Goal: Navigation & Orientation: Find specific page/section

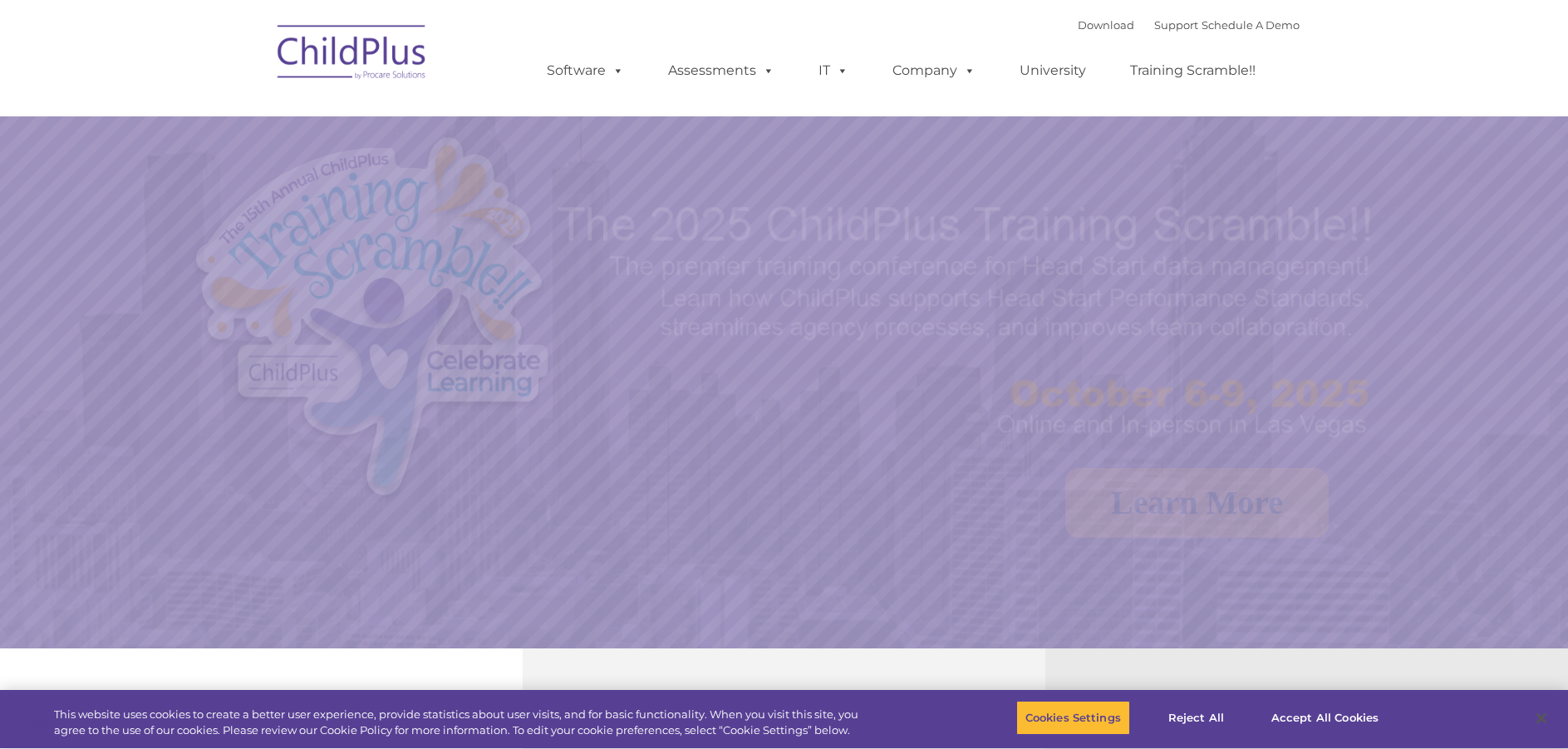
select select "MEDIUM"
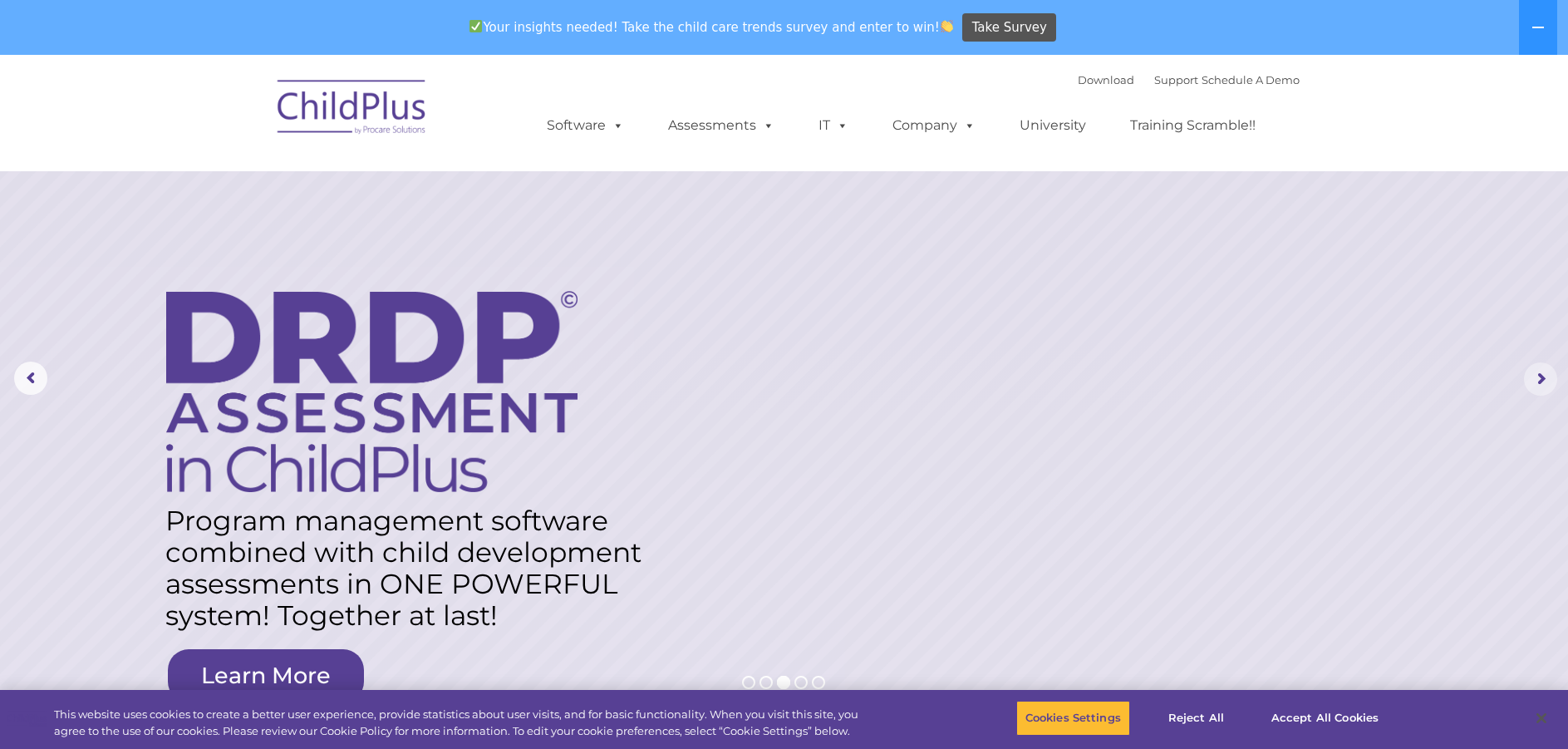
click at [1542, 391] on rs-arrow at bounding box center [1540, 379] width 33 height 33
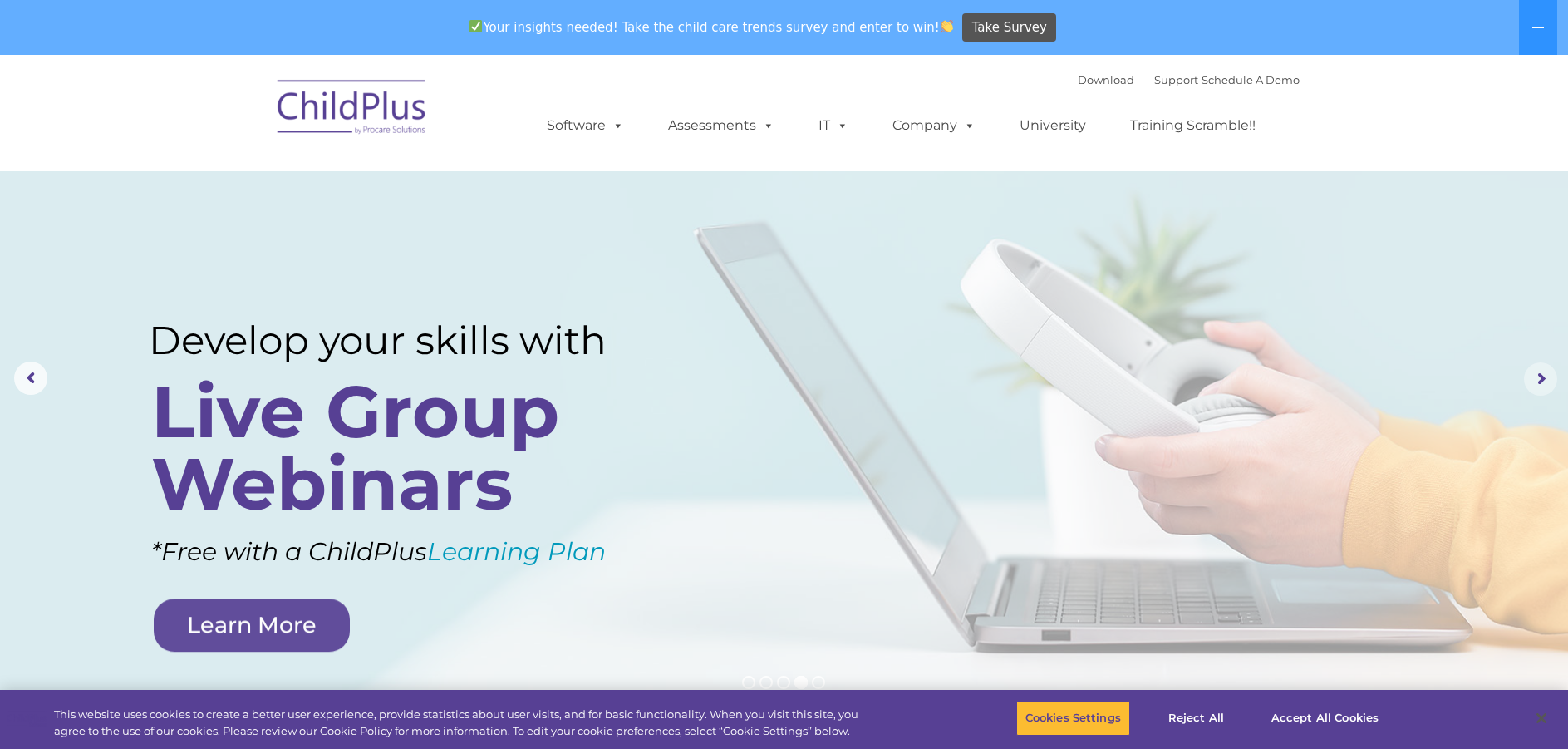
click at [1537, 366] on rs-arrow at bounding box center [1540, 379] width 33 height 33
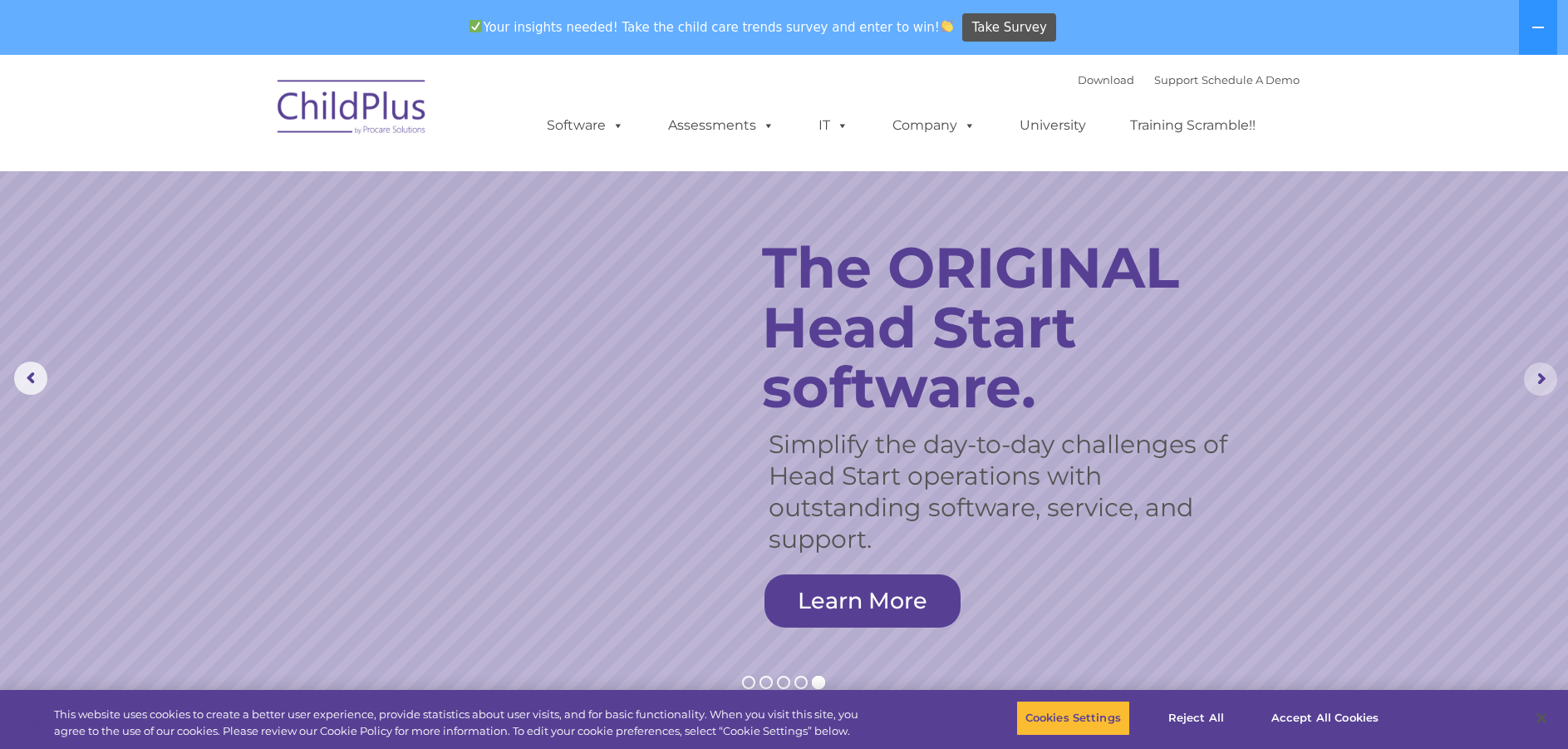
click at [1535, 372] on rs-arrow at bounding box center [1540, 379] width 33 height 33
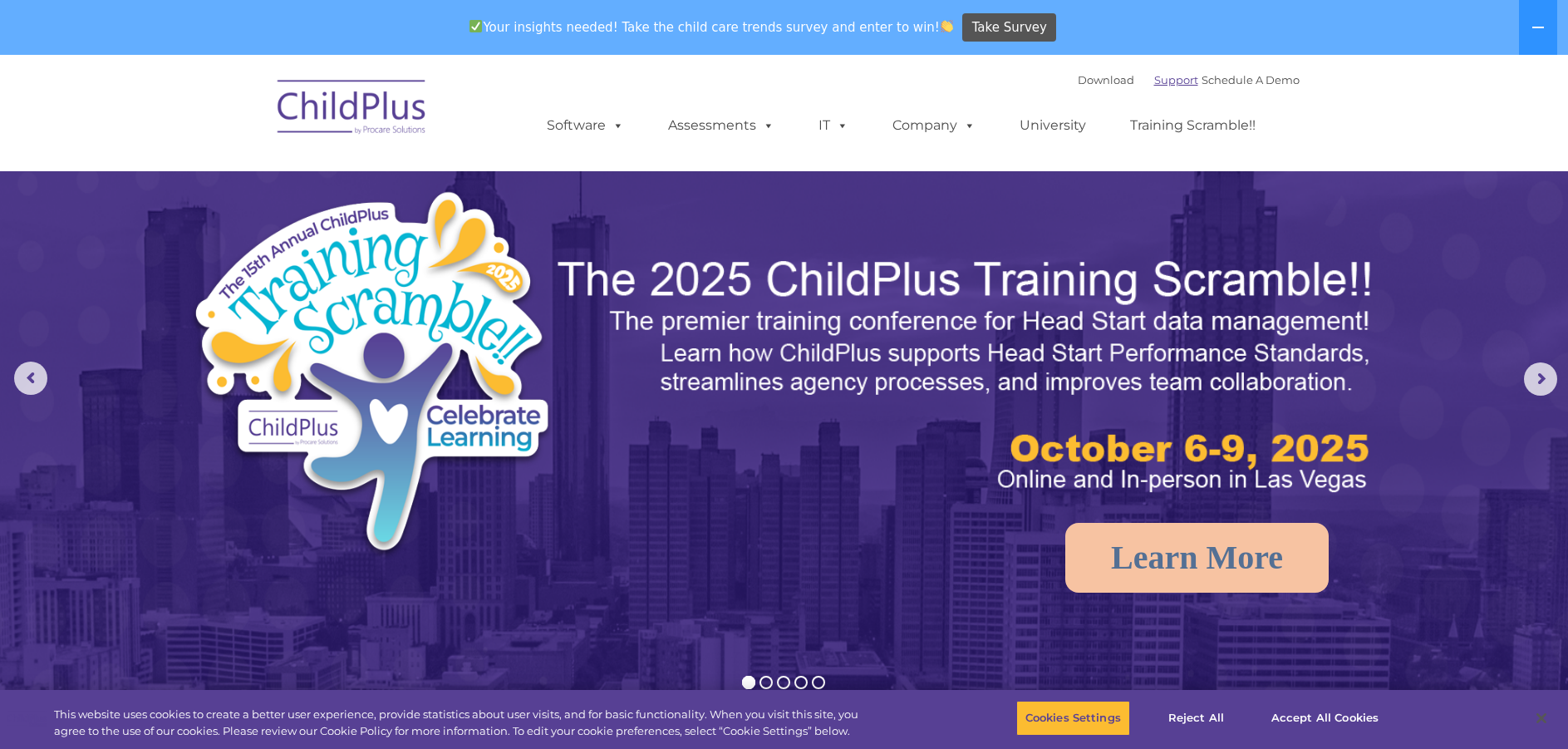
click at [1154, 84] on link "Support" at bounding box center [1176, 80] width 44 height 13
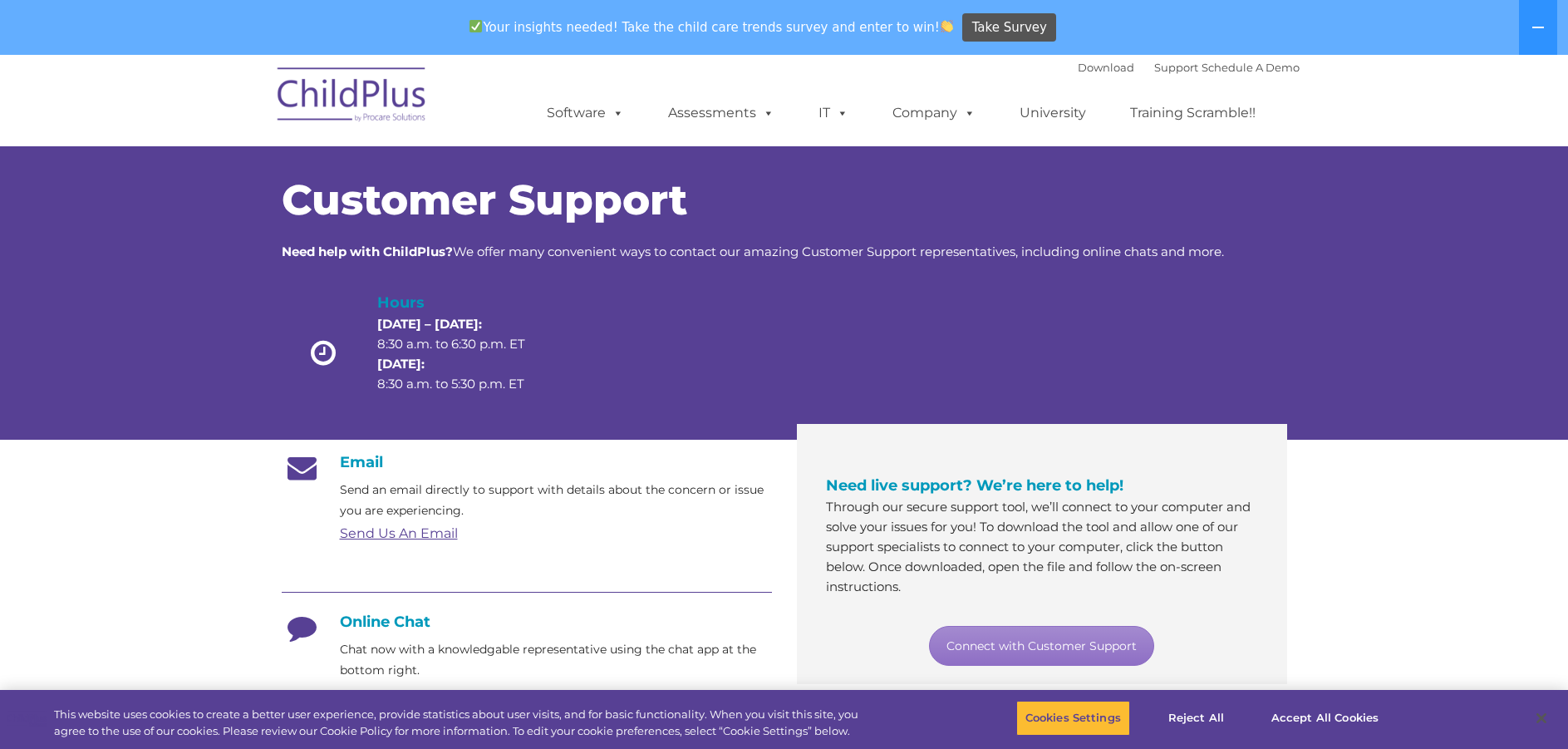
click at [378, 89] on img at bounding box center [352, 98] width 166 height 84
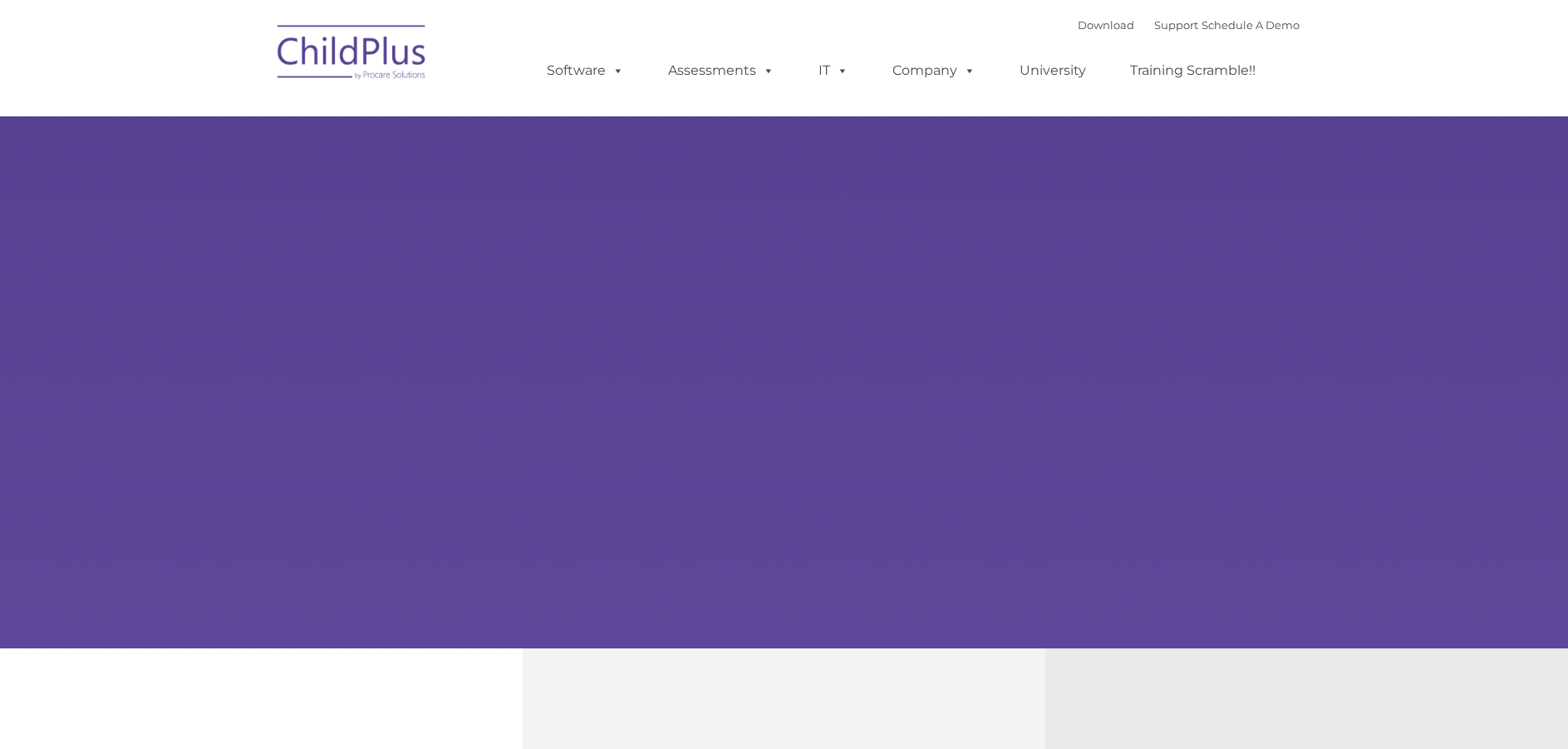
type input ""
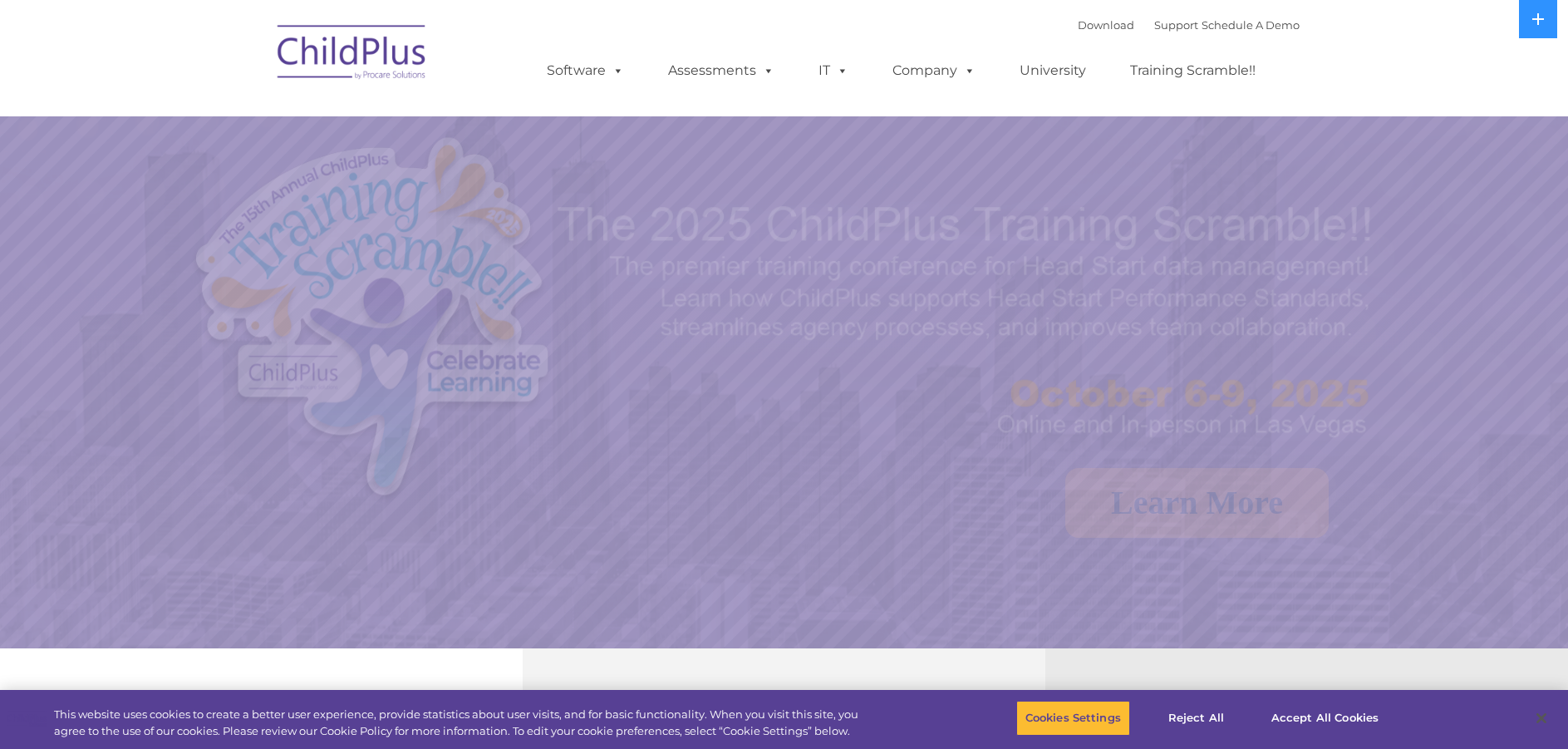
select select "MEDIUM"
